Goal: Complete application form

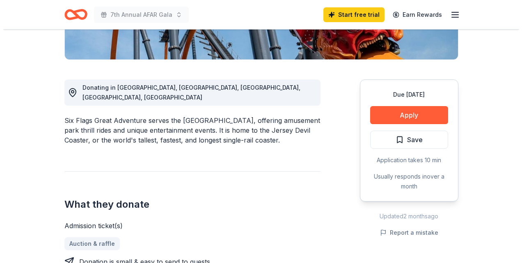
scroll to position [205, 0]
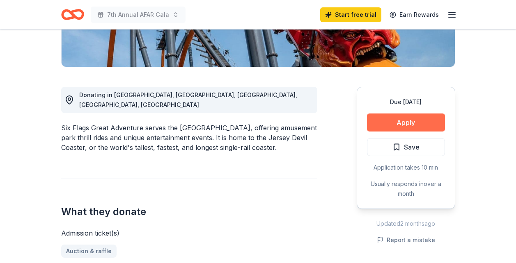
click at [398, 114] on button "Apply" at bounding box center [406, 123] width 78 height 18
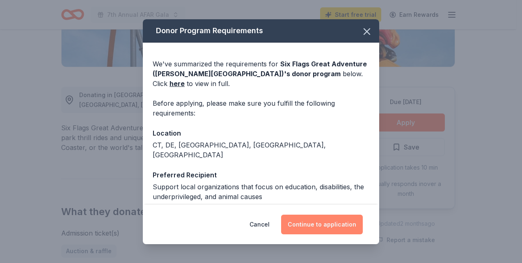
click at [335, 223] on button "Continue to application" at bounding box center [322, 225] width 82 height 20
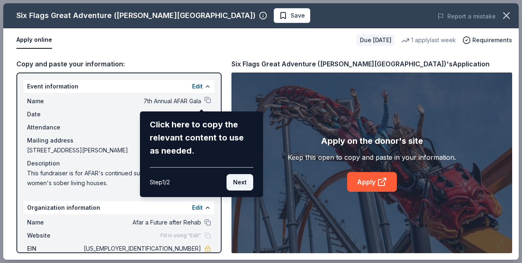
click at [241, 185] on button "Next" at bounding box center [240, 182] width 27 height 16
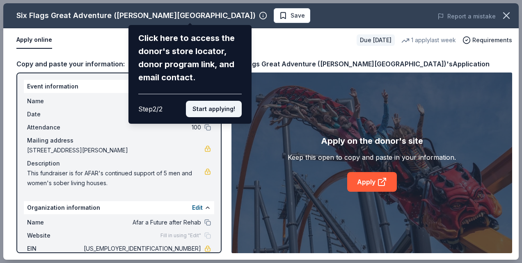
click at [233, 112] on button "Start applying!" at bounding box center [214, 109] width 56 height 16
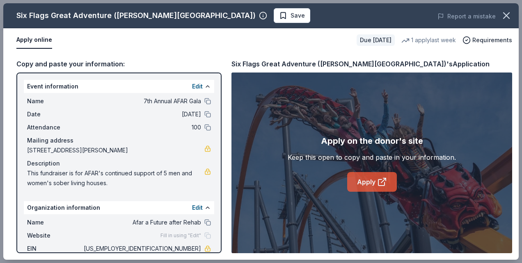
drag, startPoint x: 368, startPoint y: 185, endPoint x: 368, endPoint y: 179, distance: 5.7
click at [368, 179] on link "Apply" at bounding box center [372, 182] width 50 height 20
click at [34, 39] on button "Apply online" at bounding box center [34, 40] width 36 height 17
click at [39, 40] on button "Apply online" at bounding box center [34, 40] width 36 height 17
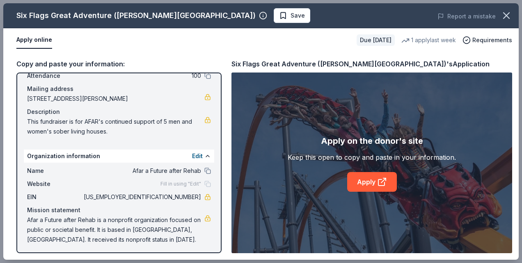
scroll to position [54, 0]
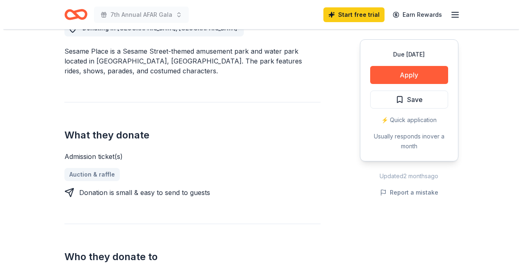
scroll to position [246, 0]
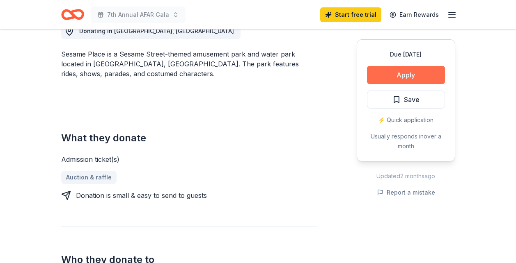
click at [425, 74] on button "Apply" at bounding box center [406, 75] width 78 height 18
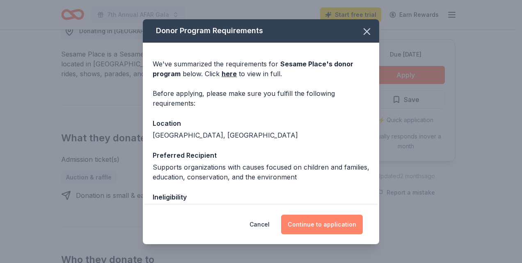
click at [314, 220] on button "Continue to application" at bounding box center [322, 225] width 82 height 20
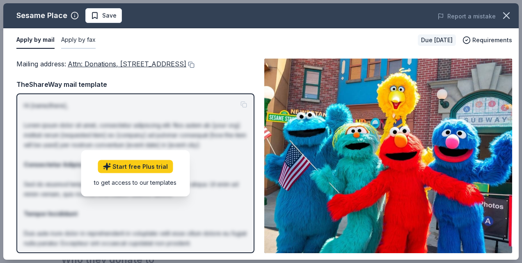
click at [82, 35] on button "Apply by fax" at bounding box center [78, 40] width 34 height 17
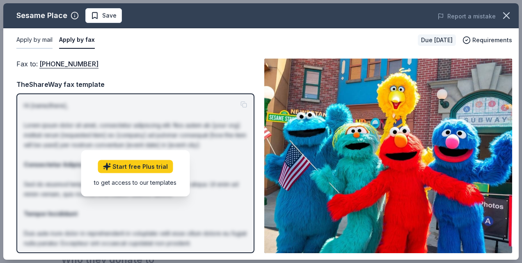
click at [34, 43] on button "Apply by mail" at bounding box center [34, 40] width 36 height 17
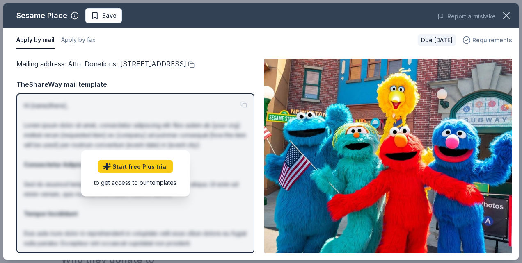
click at [493, 41] on span "Requirements" at bounding box center [492, 40] width 40 height 10
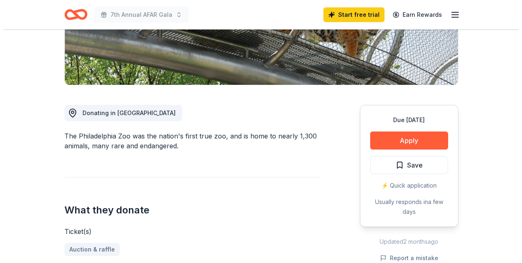
scroll to position [205, 0]
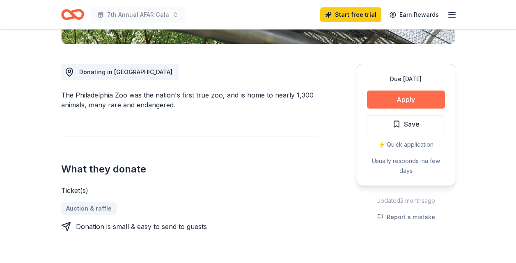
click at [419, 98] on button "Apply" at bounding box center [406, 100] width 78 height 18
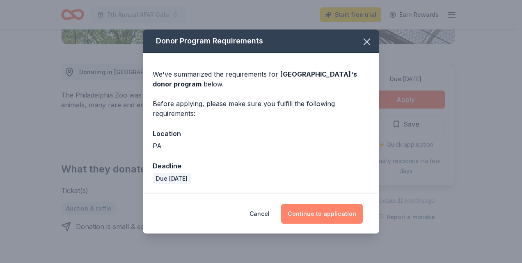
click at [310, 217] on button "Continue to application" at bounding box center [322, 214] width 82 height 20
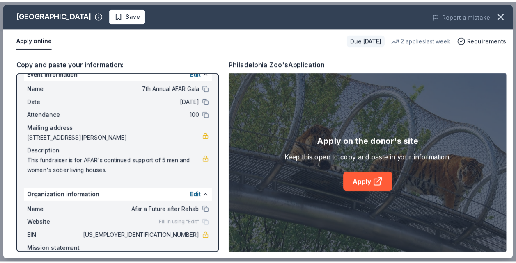
scroll to position [0, 0]
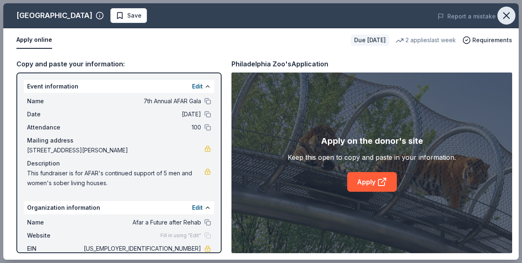
click at [508, 16] on icon "button" at bounding box center [506, 15] width 11 height 11
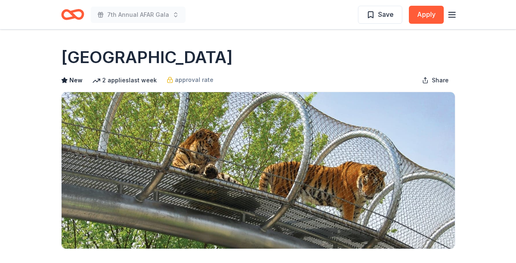
click at [449, 16] on icon "button" at bounding box center [452, 15] width 10 height 10
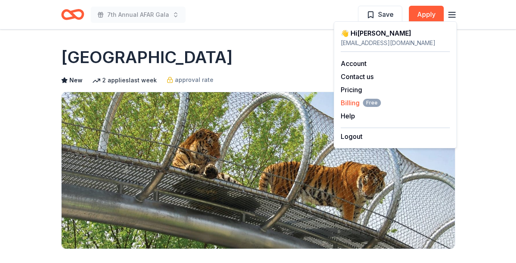
click at [355, 101] on span "Billing Free" at bounding box center [361, 103] width 40 height 10
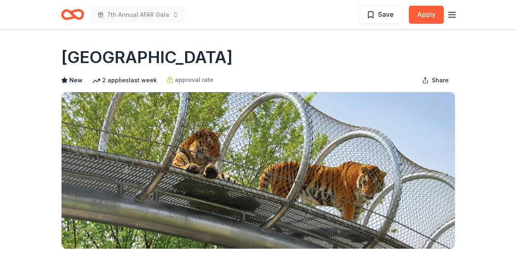
click at [446, 15] on div "Save Apply" at bounding box center [407, 14] width 99 height 19
click at [450, 13] on icon "button" at bounding box center [452, 15] width 10 height 10
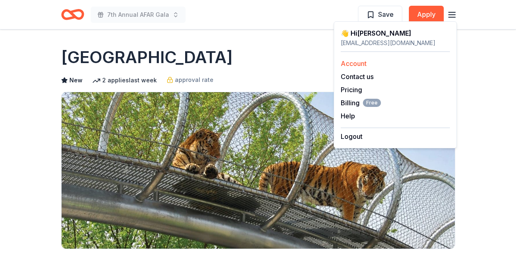
click at [366, 64] on link "Account" at bounding box center [354, 64] width 26 height 8
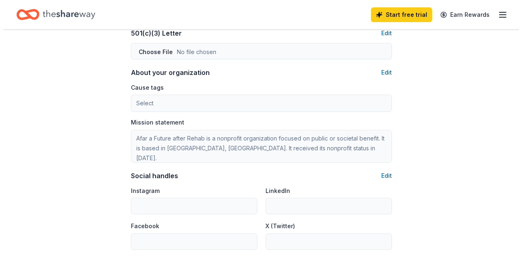
scroll to position [451, 0]
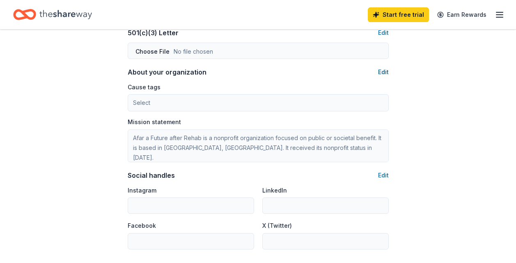
click at [384, 73] on button "Edit" at bounding box center [383, 72] width 11 height 10
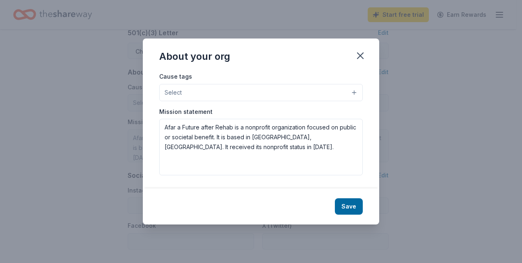
click at [355, 89] on button "Select" at bounding box center [261, 92] width 204 height 17
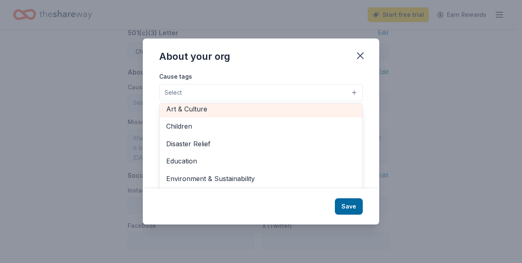
scroll to position [41, 0]
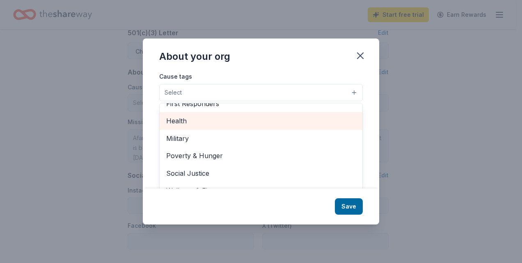
click at [213, 121] on span "Health" at bounding box center [261, 121] width 190 height 11
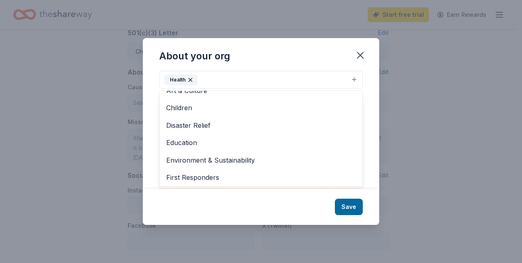
scroll to position [15, 0]
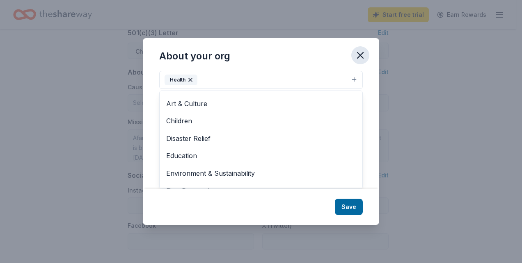
click at [354, 59] on div "About your org Cause tags Health Animals Art & Culture Children Disaster Relief…" at bounding box center [261, 131] width 236 height 187
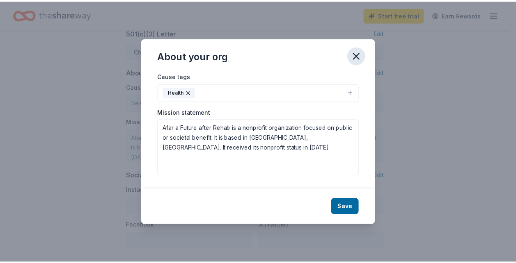
scroll to position [0, 0]
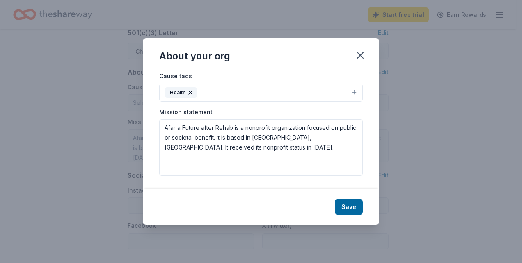
drag, startPoint x: 358, startPoint y: 56, endPoint x: 303, endPoint y: 43, distance: 55.9
click at [359, 55] on icon "button" at bounding box center [360, 55] width 11 height 11
